Goal: Check status

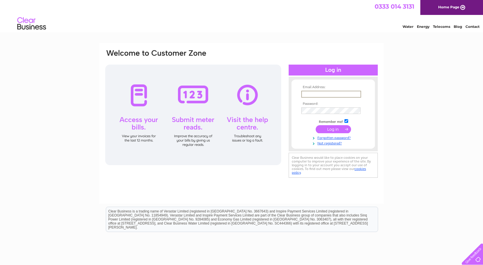
type input "soongma@yahoo.com"
click at [342, 130] on input "submit" at bounding box center [332, 129] width 35 height 8
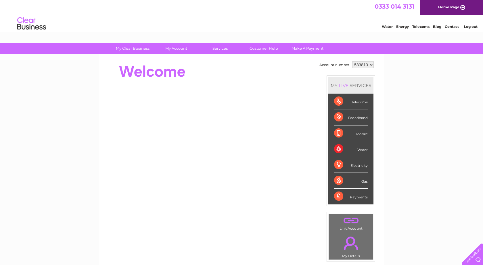
click at [359, 102] on div "Telecoms" at bounding box center [351, 102] width 34 height 16
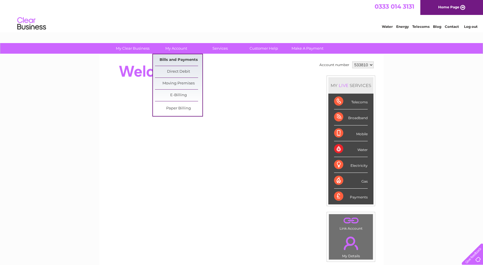
click at [174, 60] on link "Bills and Payments" at bounding box center [178, 59] width 47 height 11
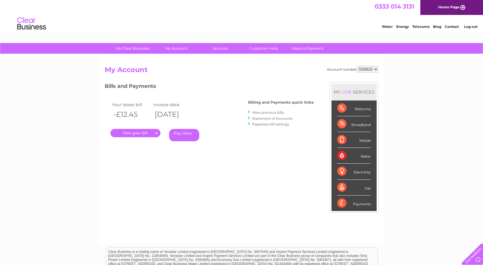
click at [265, 111] on link "View previous bills" at bounding box center [268, 112] width 32 height 4
click at [267, 112] on link "View previous bills" at bounding box center [268, 112] width 32 height 4
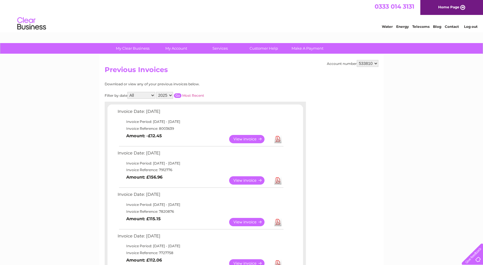
select select "4"
select select "2024"
click at [181, 93] on input "button" at bounding box center [177, 95] width 7 height 5
